Goal: Information Seeking & Learning: Learn about a topic

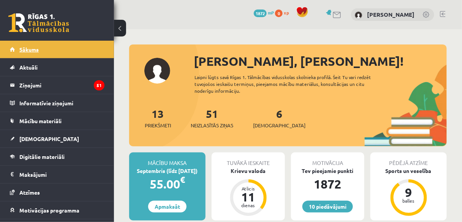
click at [60, 51] on link "Sākums" at bounding box center [57, 49] width 95 height 17
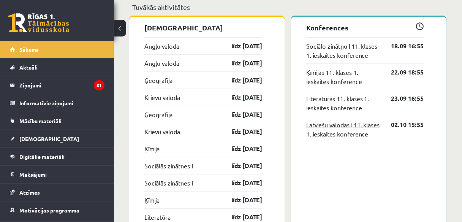
scroll to position [692, 0]
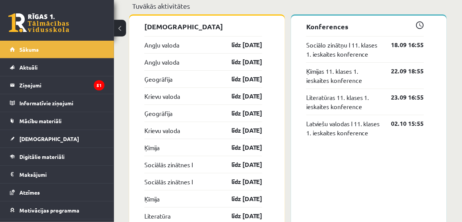
click at [418, 25] on span at bounding box center [420, 25] width 8 height 8
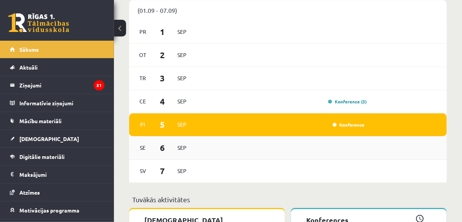
scroll to position [498, 0]
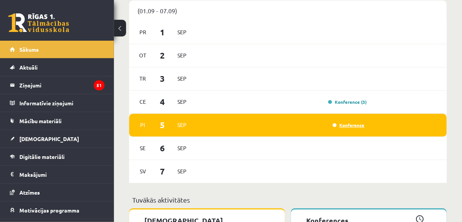
click at [350, 126] on link "Konference" at bounding box center [349, 125] width 32 height 6
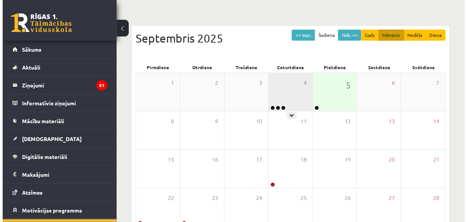
scroll to position [62, 0]
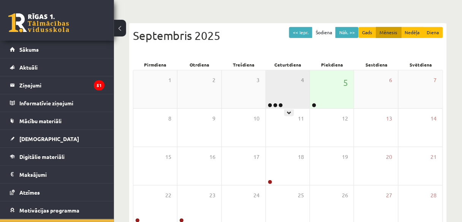
click at [288, 74] on div "4" at bounding box center [288, 89] width 44 height 38
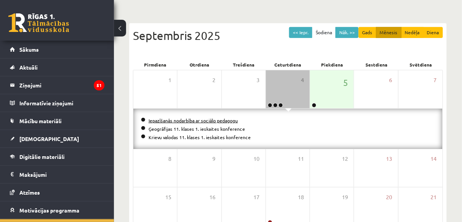
click at [205, 120] on link "Iepazīšanās nodarbība ar sociālo pedagogu" at bounding box center [192, 120] width 89 height 6
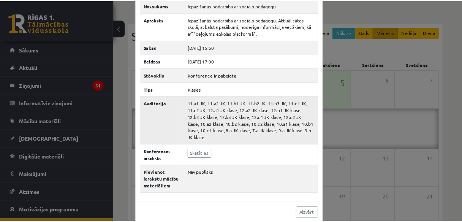
scroll to position [33, 0]
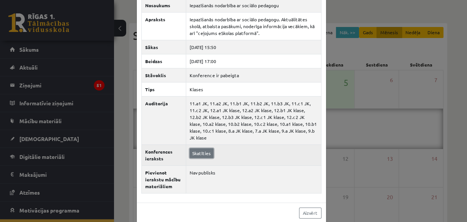
click at [200, 148] on link "Skatīties" at bounding box center [201, 153] width 24 height 10
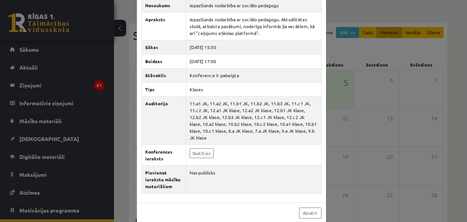
click at [358, 17] on div "Iepazīšanās nodarbība ar sociālo pedagogu × Nosaukums Iepazīšanās nodarbība ar …" at bounding box center [233, 111] width 467 height 222
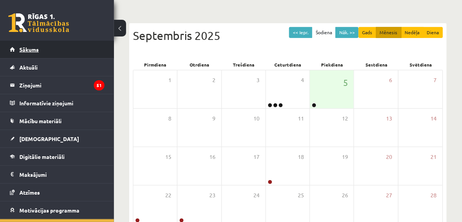
click at [58, 46] on link "Sākums" at bounding box center [57, 49] width 95 height 17
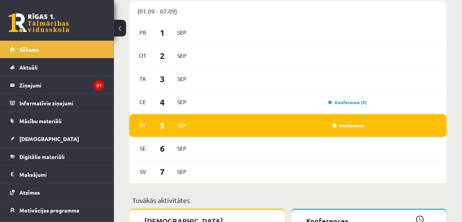
scroll to position [498, 0]
click at [343, 103] on link "Konference (3)" at bounding box center [347, 102] width 39 height 6
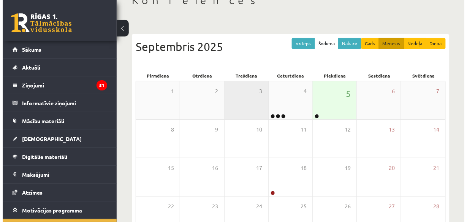
scroll to position [50, 0]
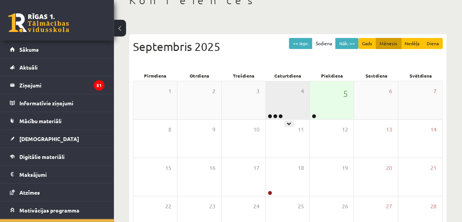
click at [296, 107] on div "4" at bounding box center [288, 100] width 44 height 38
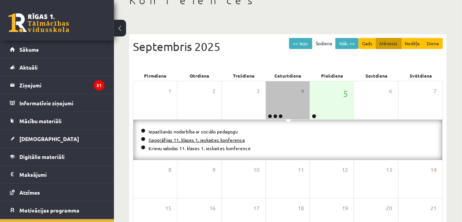
click at [198, 138] on link "Ģeogrāfijas 11. klases 1. ieskaites konference" at bounding box center [196, 140] width 96 height 6
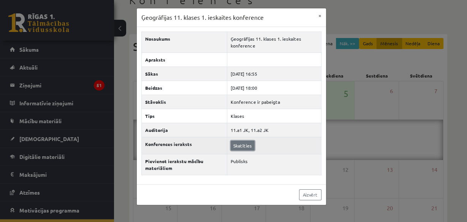
click at [241, 143] on link "Skatīties" at bounding box center [242, 145] width 24 height 10
